Goal: Transaction & Acquisition: Subscribe to service/newsletter

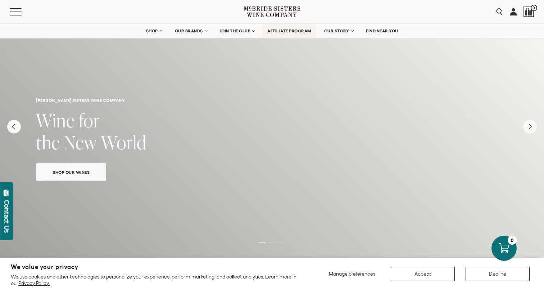
click at [283, 30] on span "AFFILIATE PROGRAM" at bounding box center [289, 30] width 44 height 5
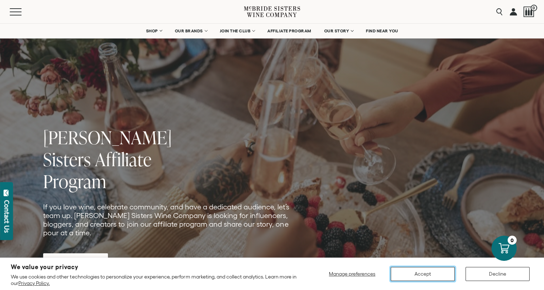
click at [416, 275] on button "Accept" at bounding box center [423, 274] width 64 height 14
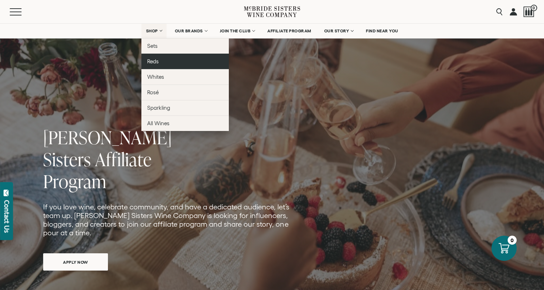
click at [160, 62] on link "Reds" at bounding box center [184, 61] width 87 height 15
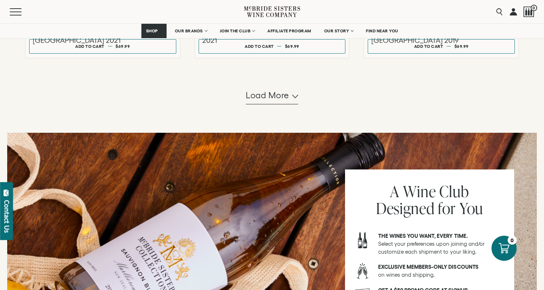
scroll to position [765, 0]
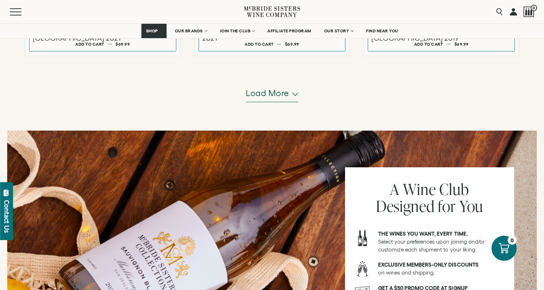
click at [280, 94] on span "Load more" at bounding box center [268, 93] width 44 height 12
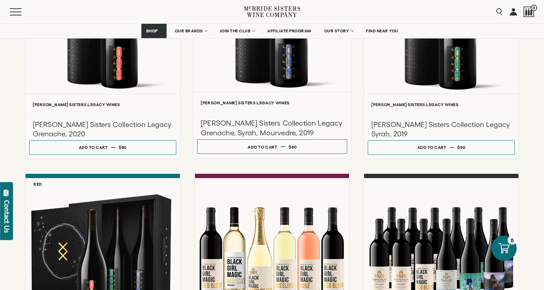
scroll to position [875, 0]
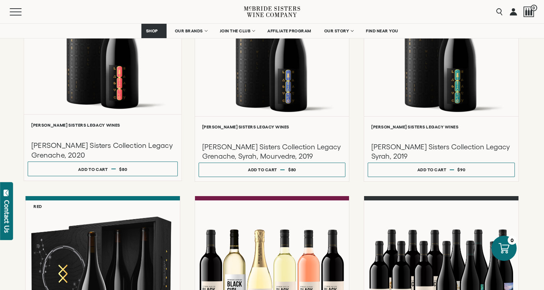
click at [117, 148] on h3 "[PERSON_NAME] Sisters Collection Legacy Grenache, 2020" at bounding box center [102, 150] width 143 height 19
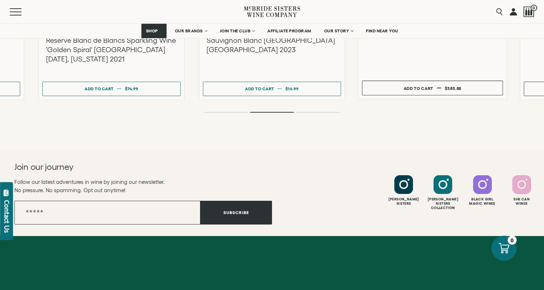
scroll to position [936, 0]
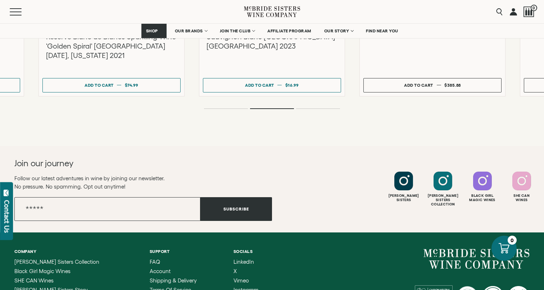
click at [321, 107] on ol at bounding box center [272, 108] width 288 height 3
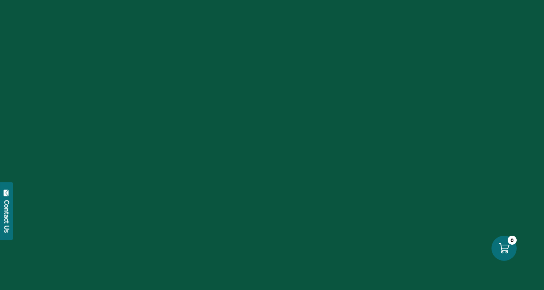
scroll to position [875, 0]
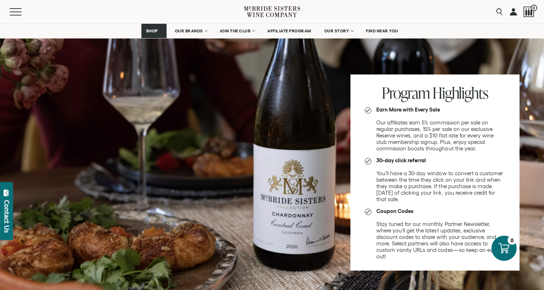
scroll to position [428, 0]
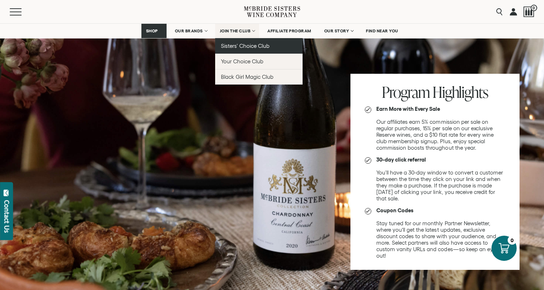
click at [238, 49] on link "Sisters' Choice Club" at bounding box center [258, 45] width 87 height 15
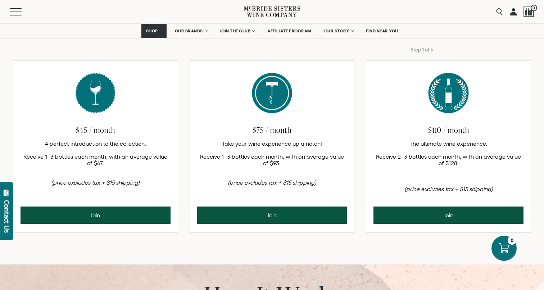
scroll to position [297, 0]
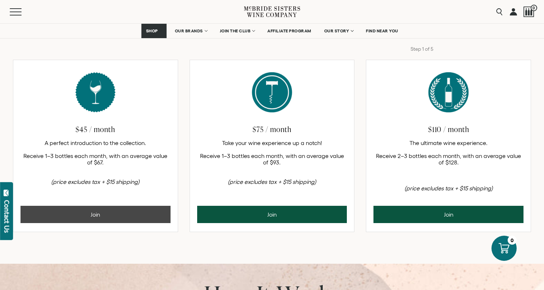
click at [112, 213] on button "Join" at bounding box center [96, 214] width 150 height 17
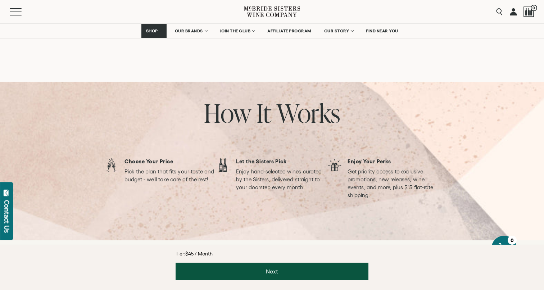
scroll to position [467, 0]
